Goal: Browse casually

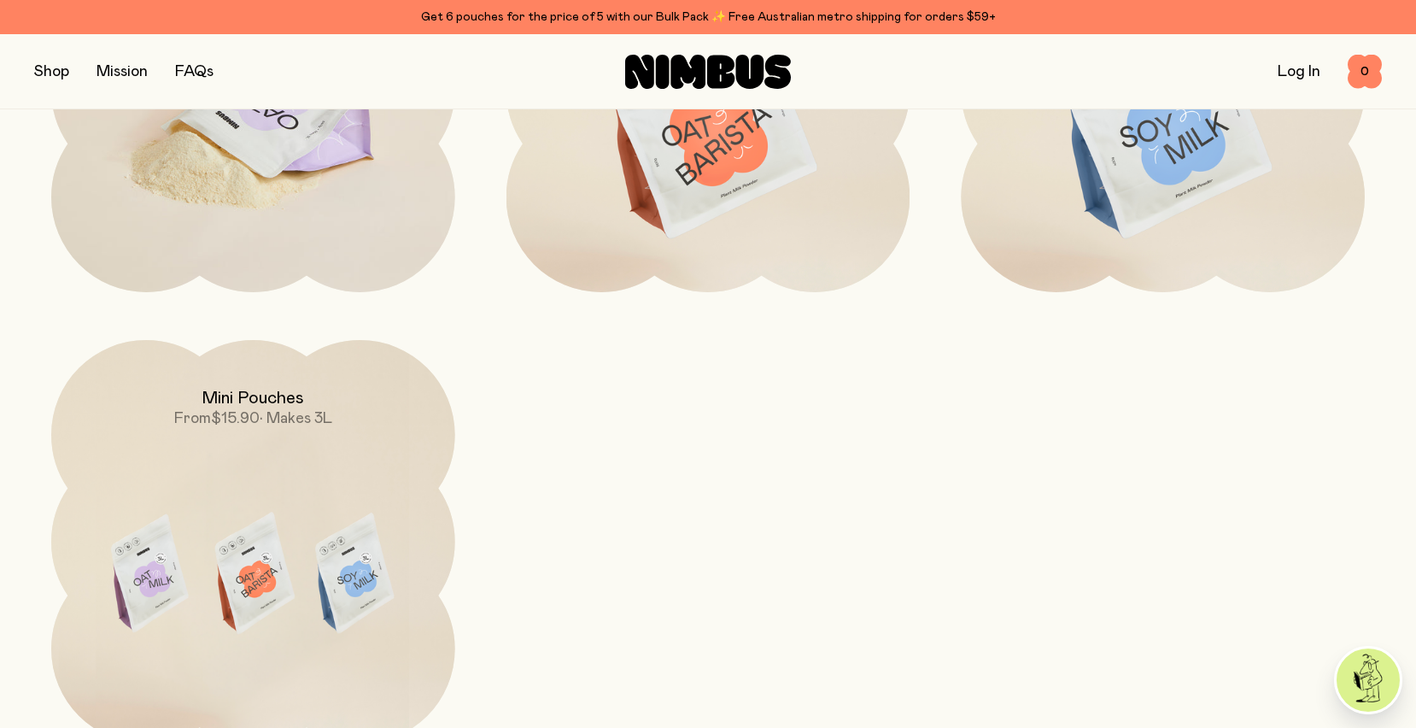
scroll to position [1842, 0]
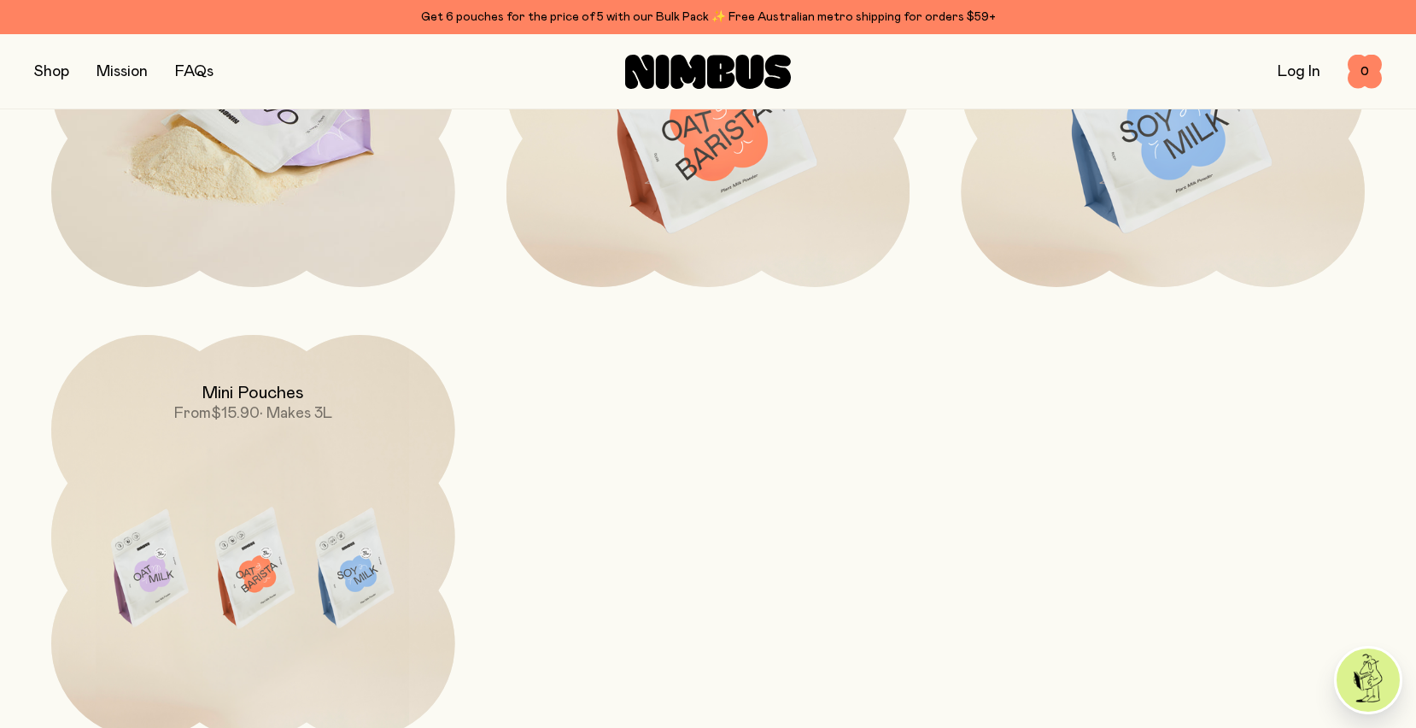
click at [309, 238] on img at bounding box center [253, 120] width 404 height 474
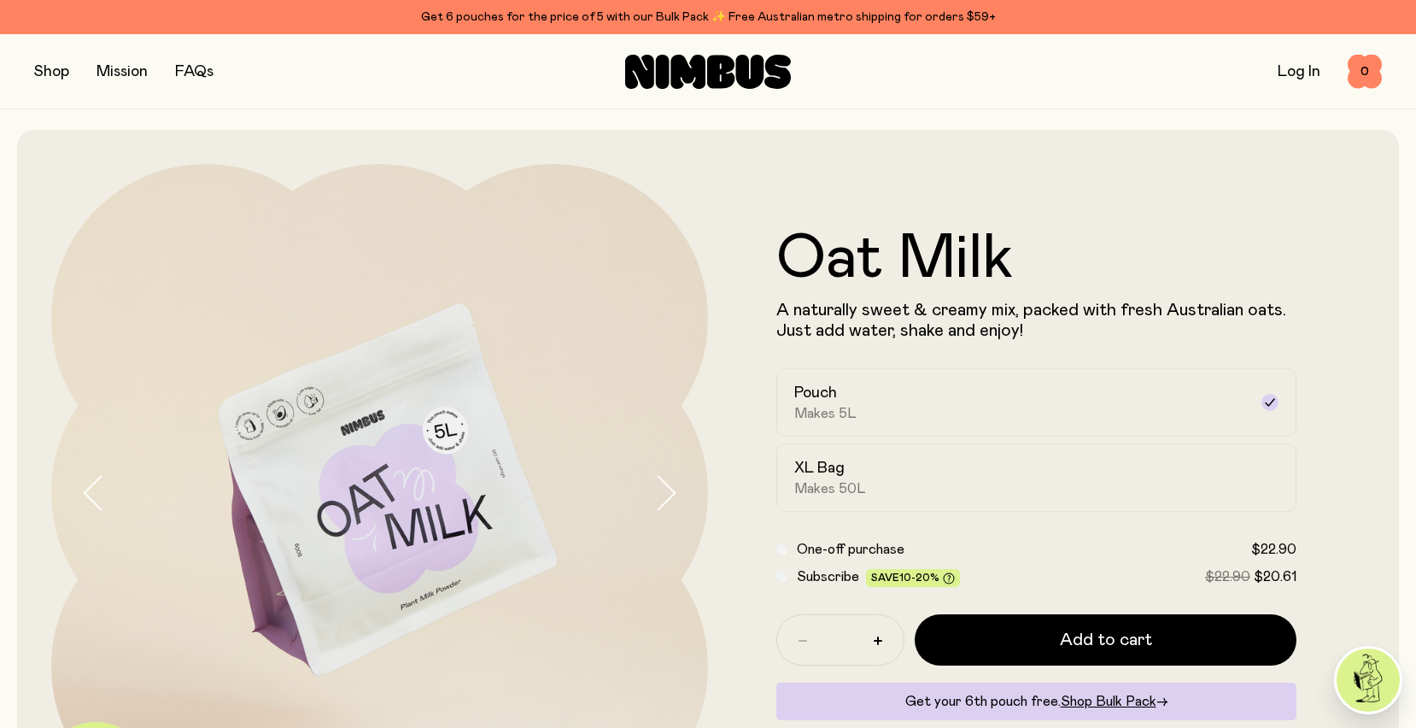
scroll to position [99, 0]
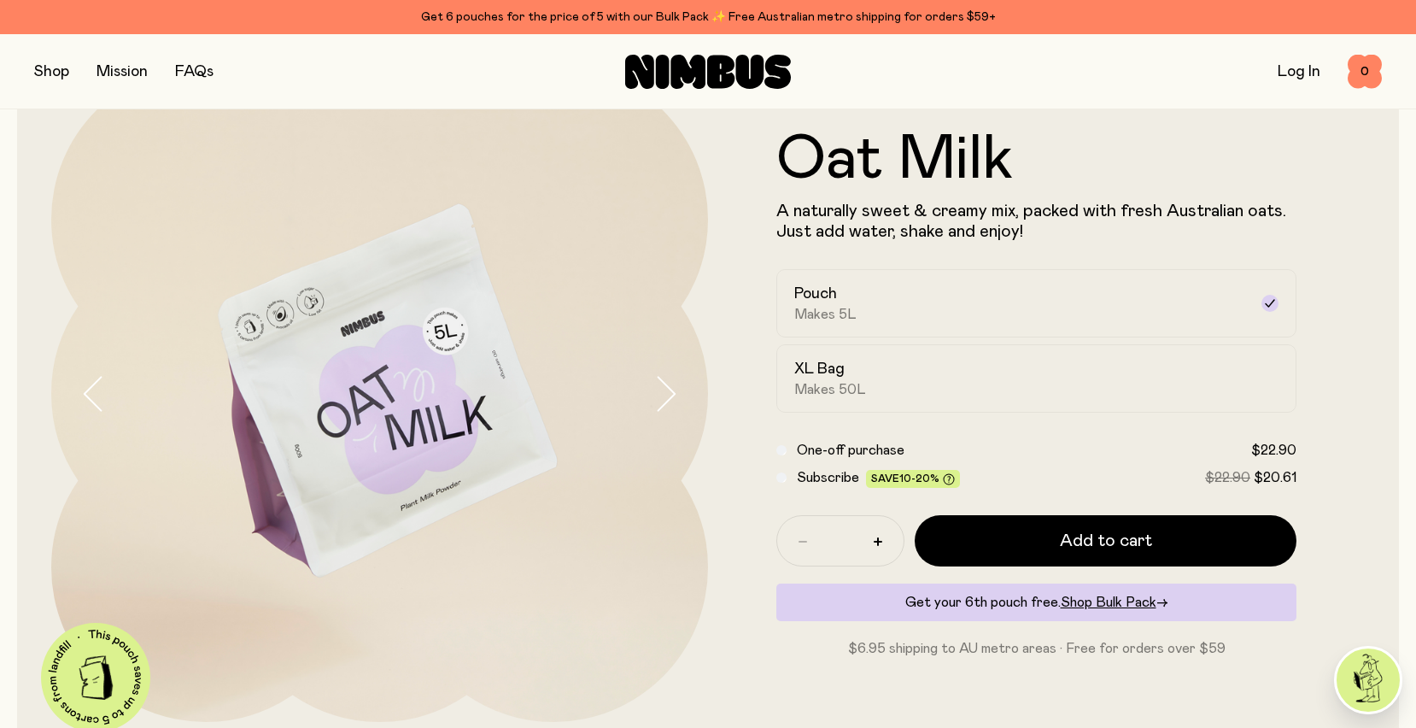
click at [673, 381] on icon "button" at bounding box center [665, 394] width 24 height 36
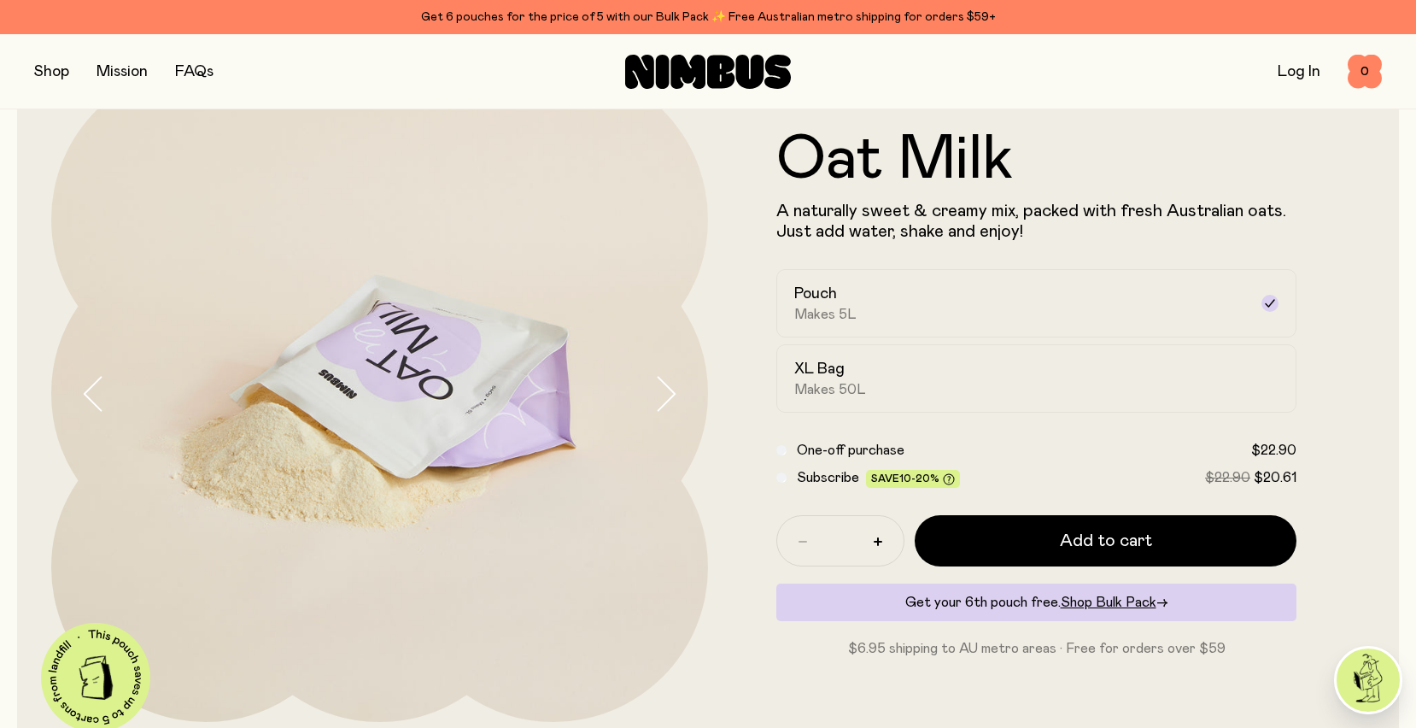
click at [673, 381] on icon "button" at bounding box center [665, 394] width 24 height 36
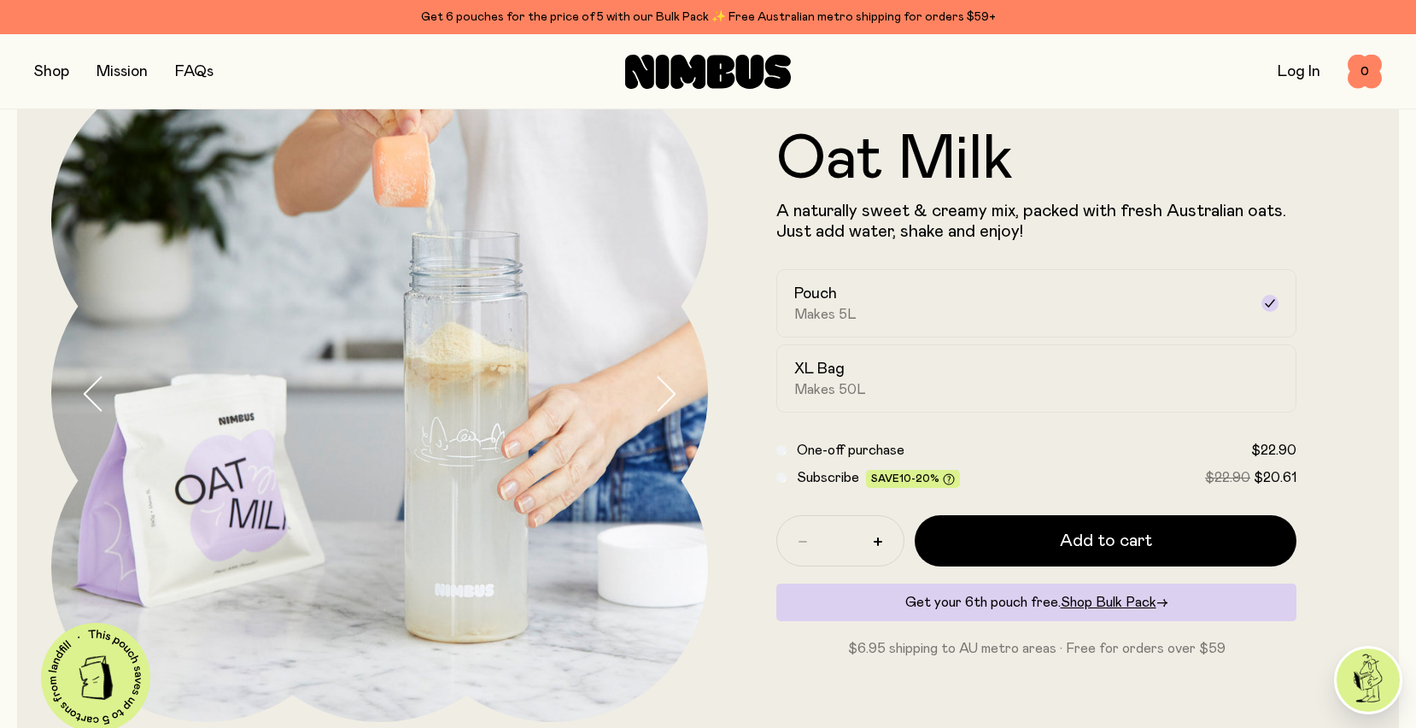
click at [673, 383] on icon "button" at bounding box center [665, 394] width 24 height 36
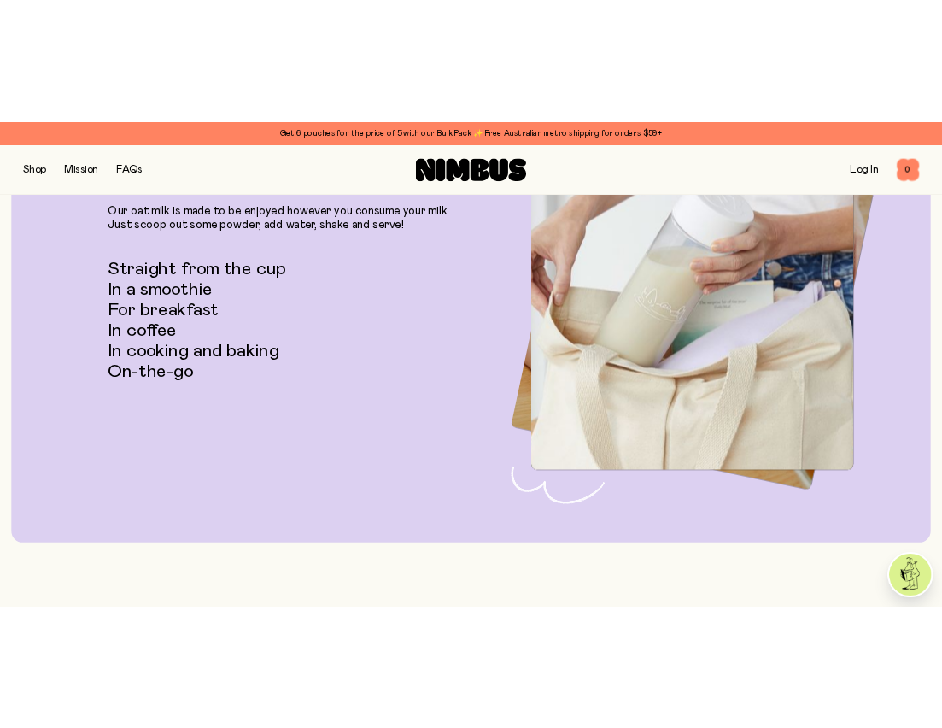
scroll to position [3336, 0]
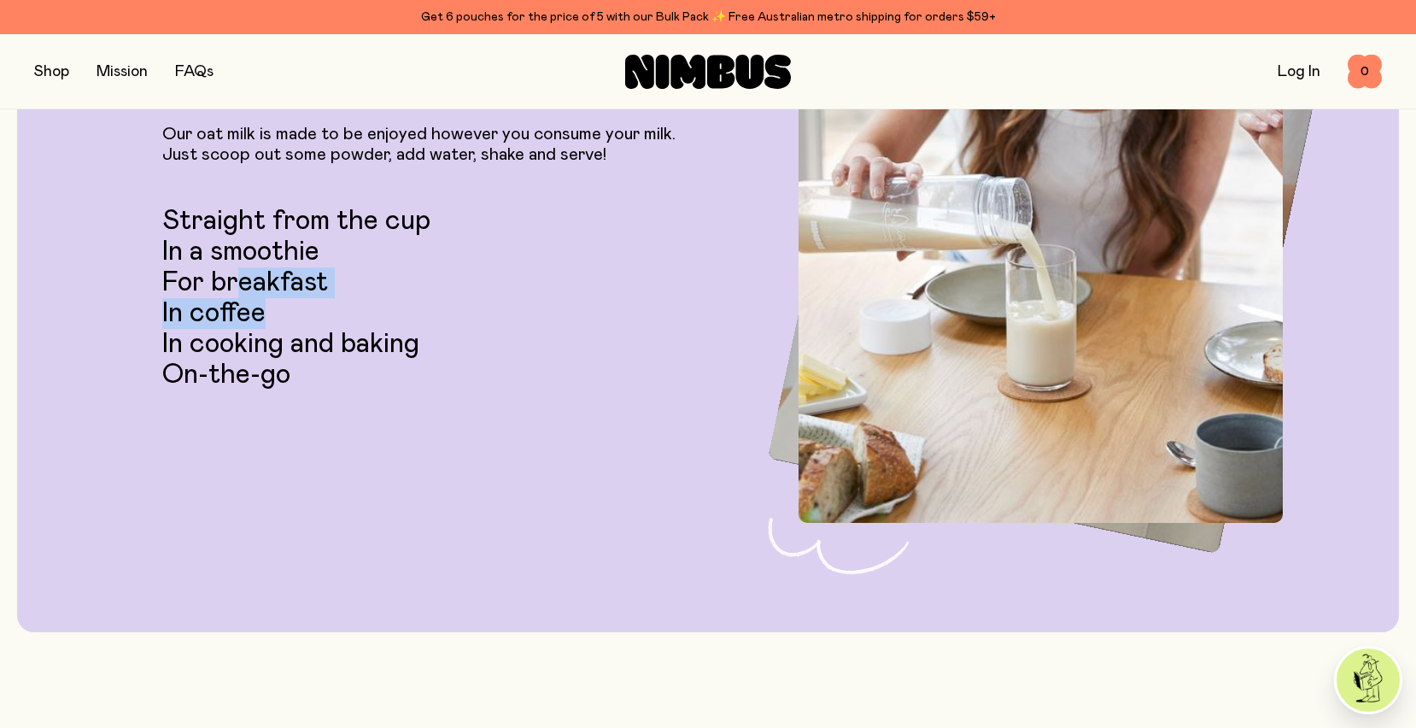
drag, startPoint x: 238, startPoint y: 268, endPoint x: 328, endPoint y: 301, distance: 95.7
click at [328, 301] on ul "Straight from the cup In a smoothie For breakfast In coffee In cooking and baki…" at bounding box center [430, 298] width 537 height 184
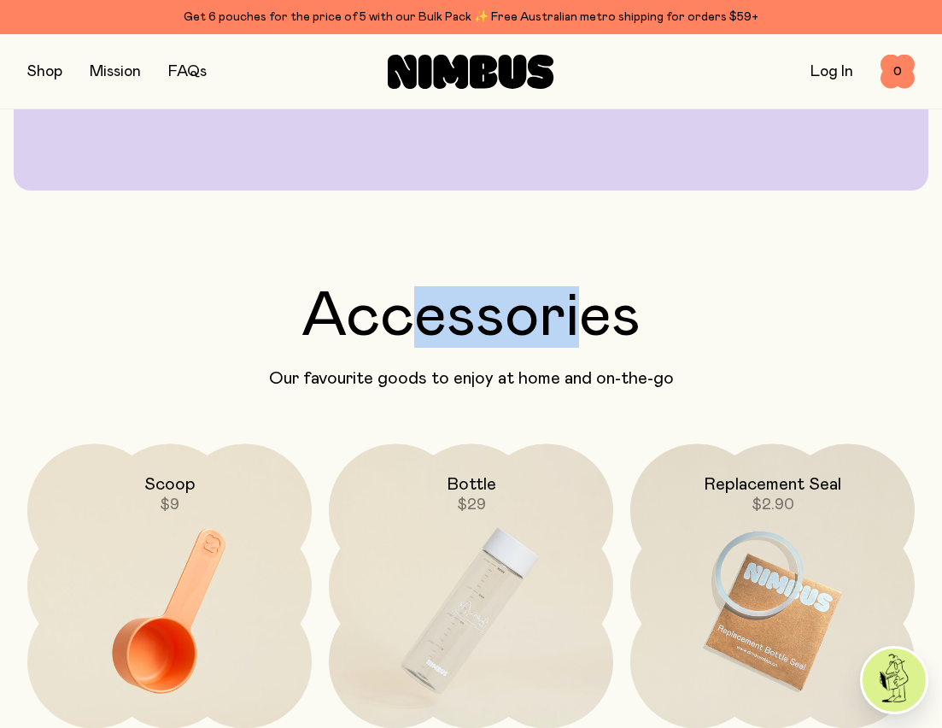
drag, startPoint x: 576, startPoint y: 314, endPoint x: 417, endPoint y: 313, distance: 158.9
click at [417, 313] on h2 "Accessories" at bounding box center [470, 316] width 887 height 61
click at [541, 303] on h2 "Accessories" at bounding box center [470, 316] width 887 height 61
drag, startPoint x: 584, startPoint y: 310, endPoint x: 413, endPoint y: 288, distance: 172.2
click at [413, 288] on h2 "Accessories" at bounding box center [470, 316] width 887 height 61
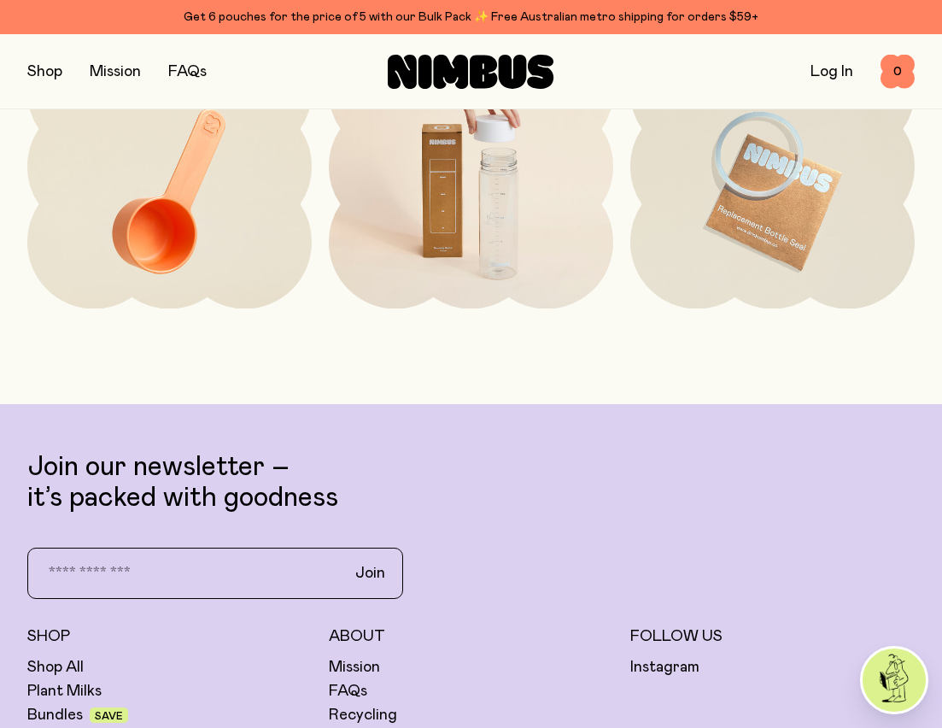
scroll to position [3822, 0]
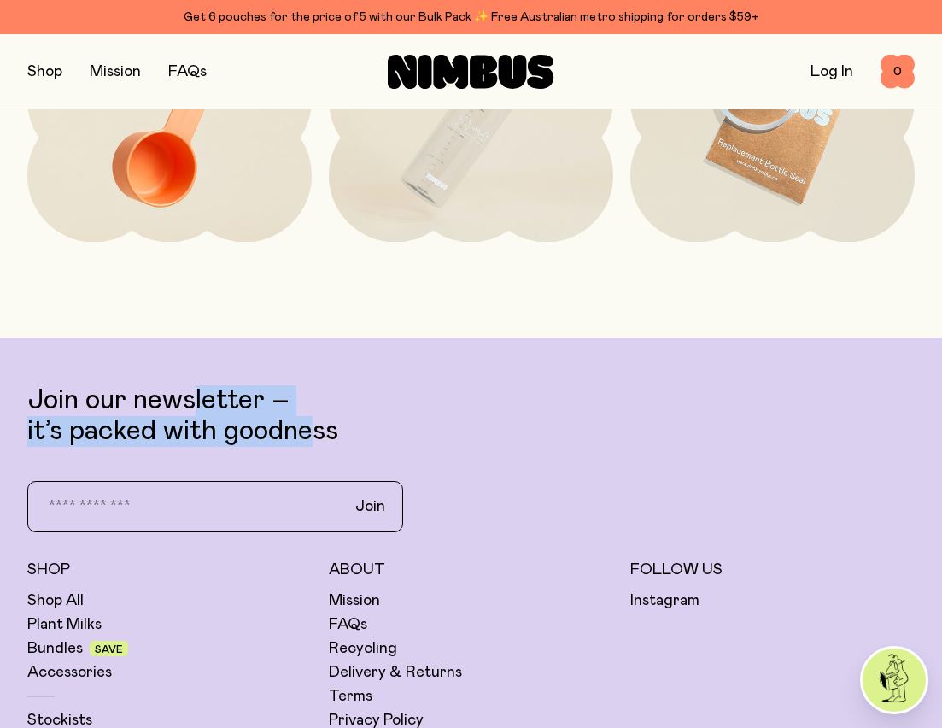
drag, startPoint x: 316, startPoint y: 433, endPoint x: 186, endPoint y: 412, distance: 131.6
click at [186, 412] on p "Join our newsletter – it’s packed with goodness" at bounding box center [470, 415] width 887 height 61
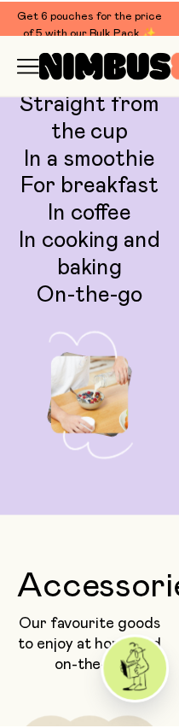
scroll to position [3889, 0]
